Goal: Task Accomplishment & Management: Use online tool/utility

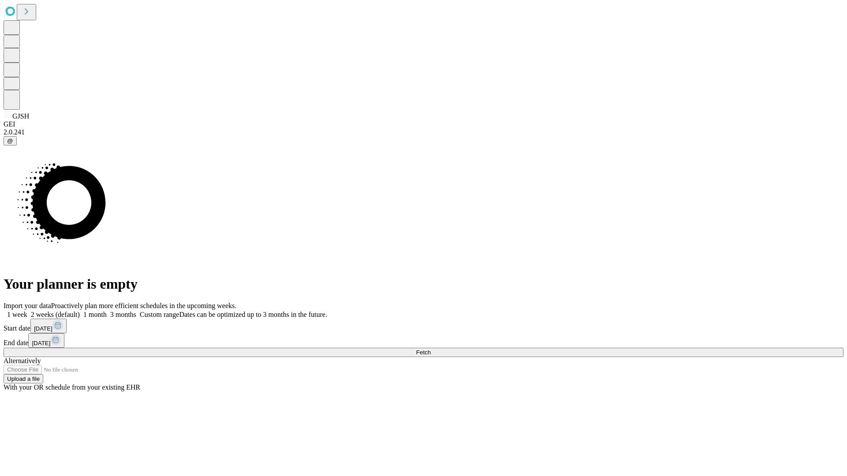
click at [430, 349] on span "Fetch" at bounding box center [423, 352] width 15 height 7
